Goal: Task Accomplishment & Management: Use online tool/utility

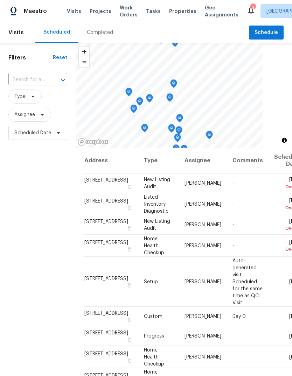
click at [174, 12] on span "Properties" at bounding box center [182, 11] width 27 height 7
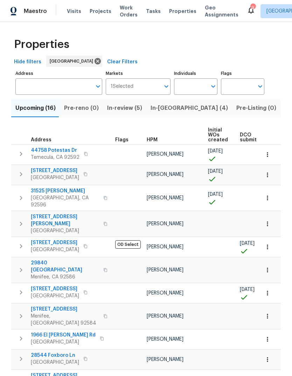
click at [192, 88] on input "Individuals" at bounding box center [190, 86] width 33 height 16
type input "[PERSON_NAME]"
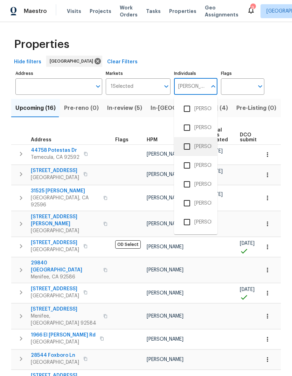
click at [198, 147] on li "[PERSON_NAME]" at bounding box center [195, 146] width 32 height 15
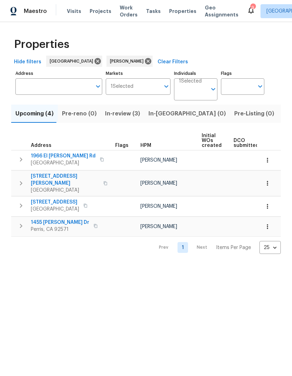
click at [78, 11] on span "Visits" at bounding box center [74, 11] width 14 height 7
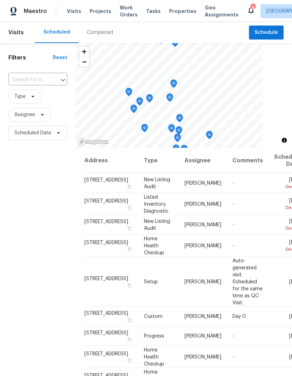
scroll to position [0, 0]
click at [100, 31] on div "Completed" at bounding box center [100, 32] width 26 height 7
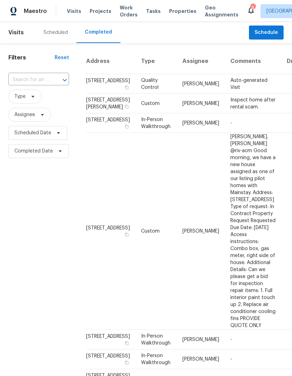
click at [149, 9] on span "Tasks" at bounding box center [153, 11] width 15 height 5
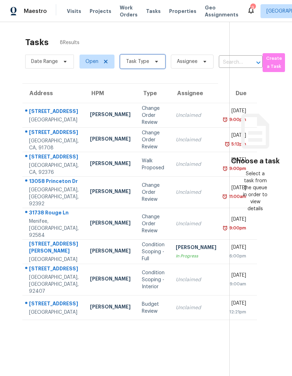
click at [148, 64] on span "Task Type" at bounding box center [142, 62] width 45 height 14
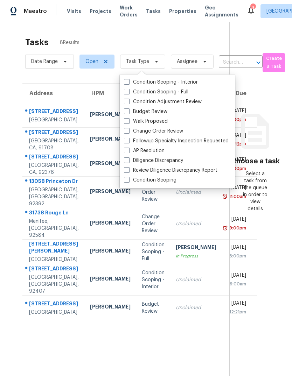
click at [155, 113] on label "Budget Review" at bounding box center [145, 111] width 43 height 7
click at [128, 113] on input "Budget Review" at bounding box center [126, 110] width 5 height 5
checkbox input "true"
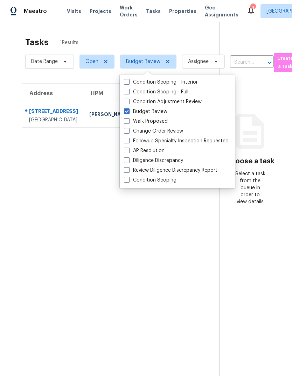
click at [167, 296] on section "Tasks 1 Results Date Range Open Budget Review Assignee ​ Create a Task Address …" at bounding box center [115, 215] width 208 height 365
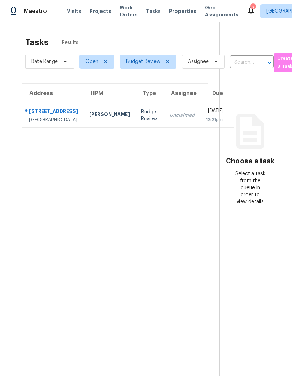
click at [135, 122] on td "Budget Review" at bounding box center [149, 115] width 28 height 24
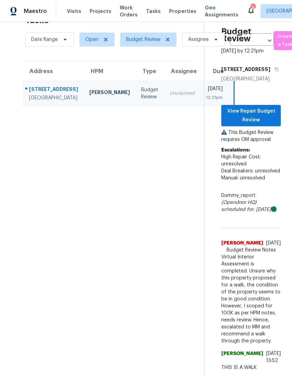
scroll to position [80, 0]
click at [266, 107] on span "View Repair Budget Review" at bounding box center [251, 115] width 48 height 17
click at [148, 13] on span "Tasks" at bounding box center [153, 11] width 15 height 5
click at [71, 13] on span "Visits" at bounding box center [74, 11] width 14 height 7
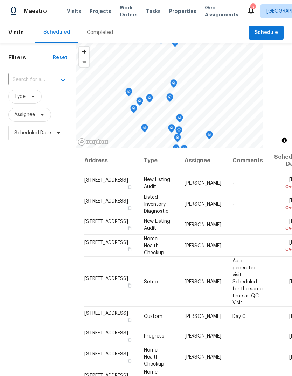
click at [147, 11] on span "Tasks" at bounding box center [153, 11] width 15 height 5
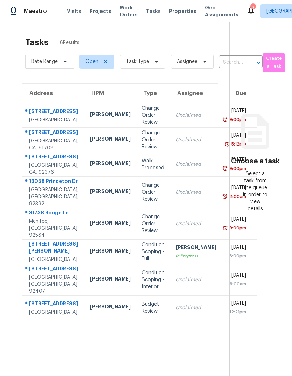
click at [69, 14] on span "Visits" at bounding box center [74, 11] width 14 height 7
